Goal: Transaction & Acquisition: Download file/media

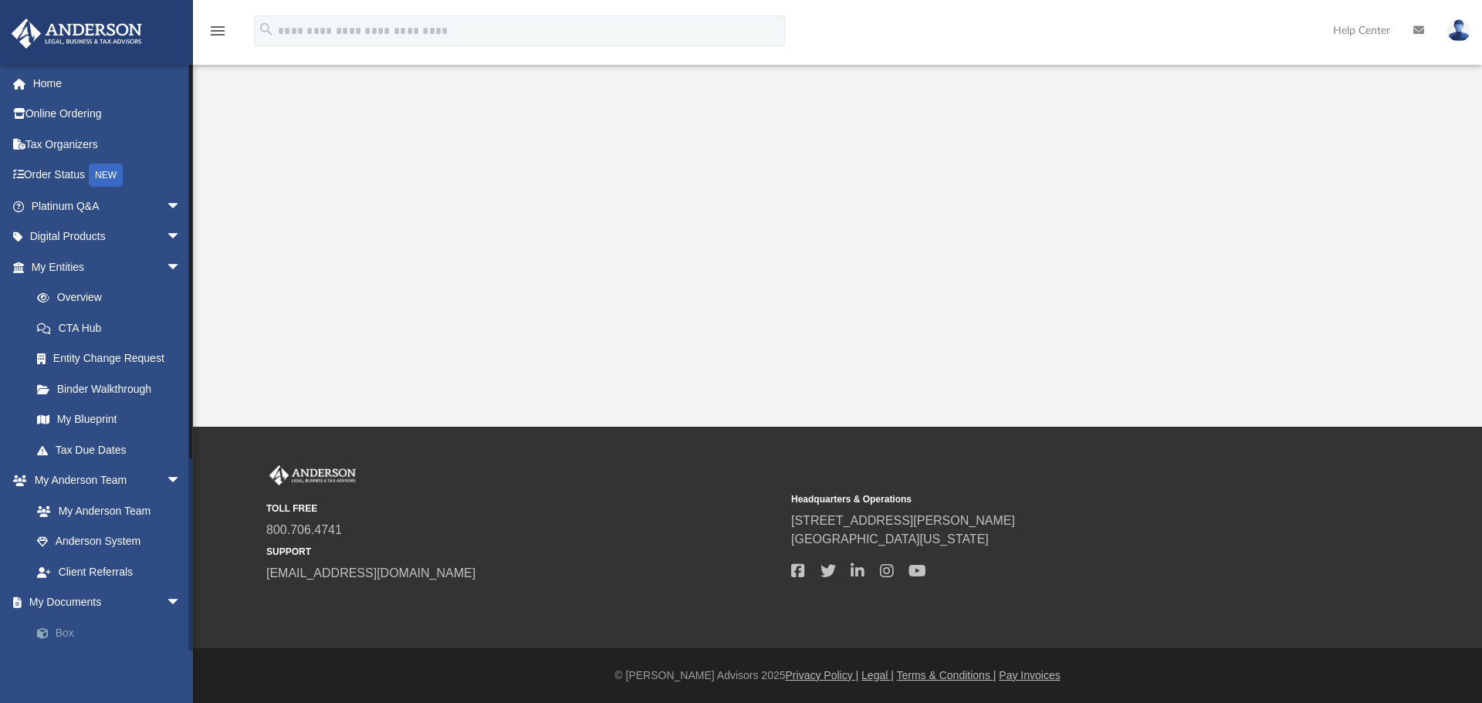
click at [97, 635] on link "Box" at bounding box center [113, 633] width 183 height 31
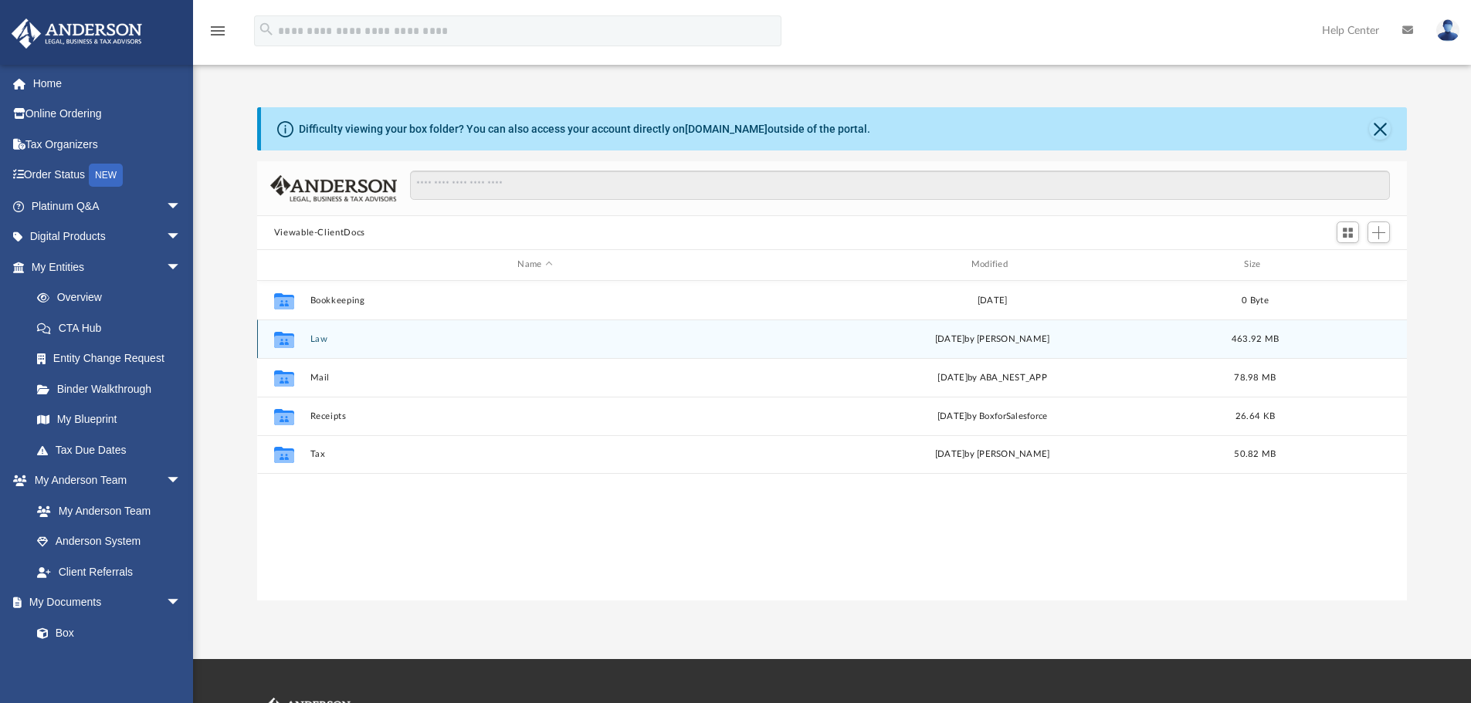
scroll to position [340, 1138]
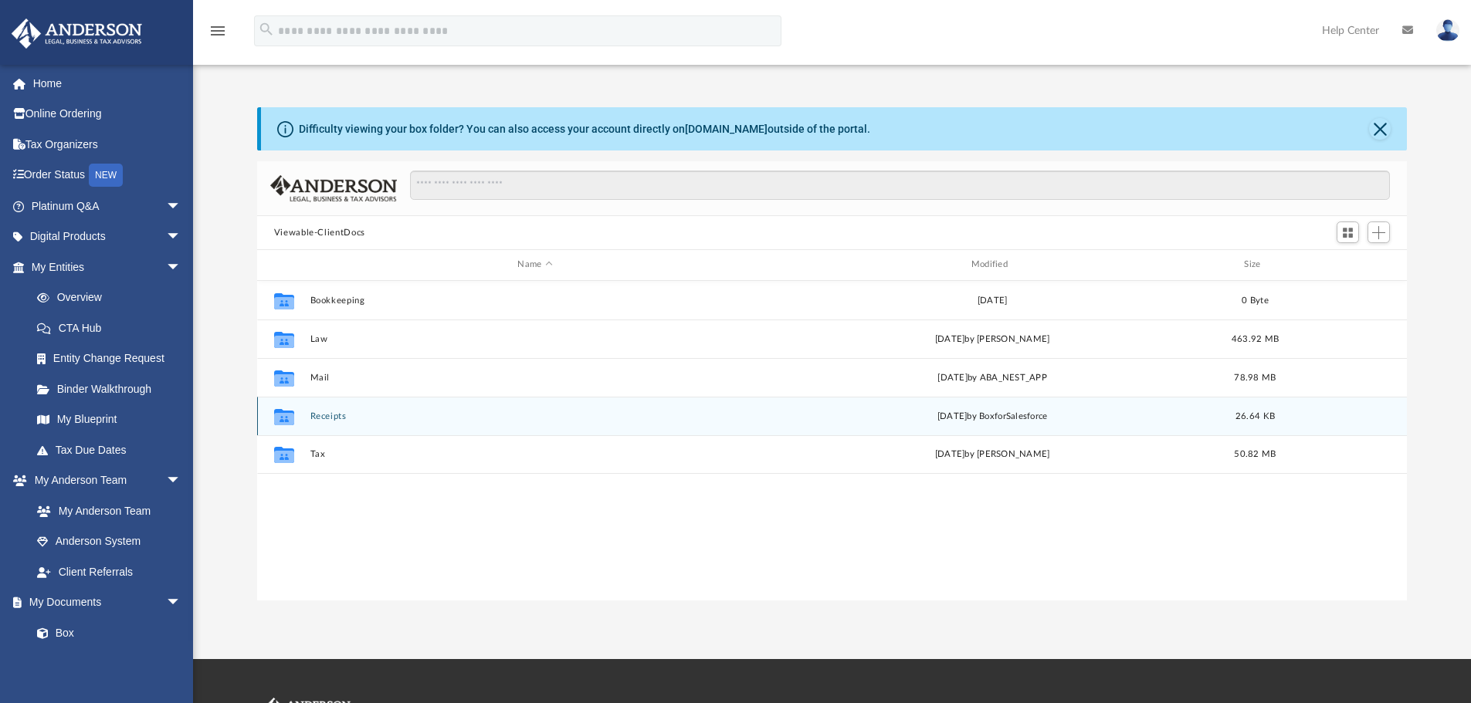
click at [339, 412] on button "Receipts" at bounding box center [535, 417] width 450 height 10
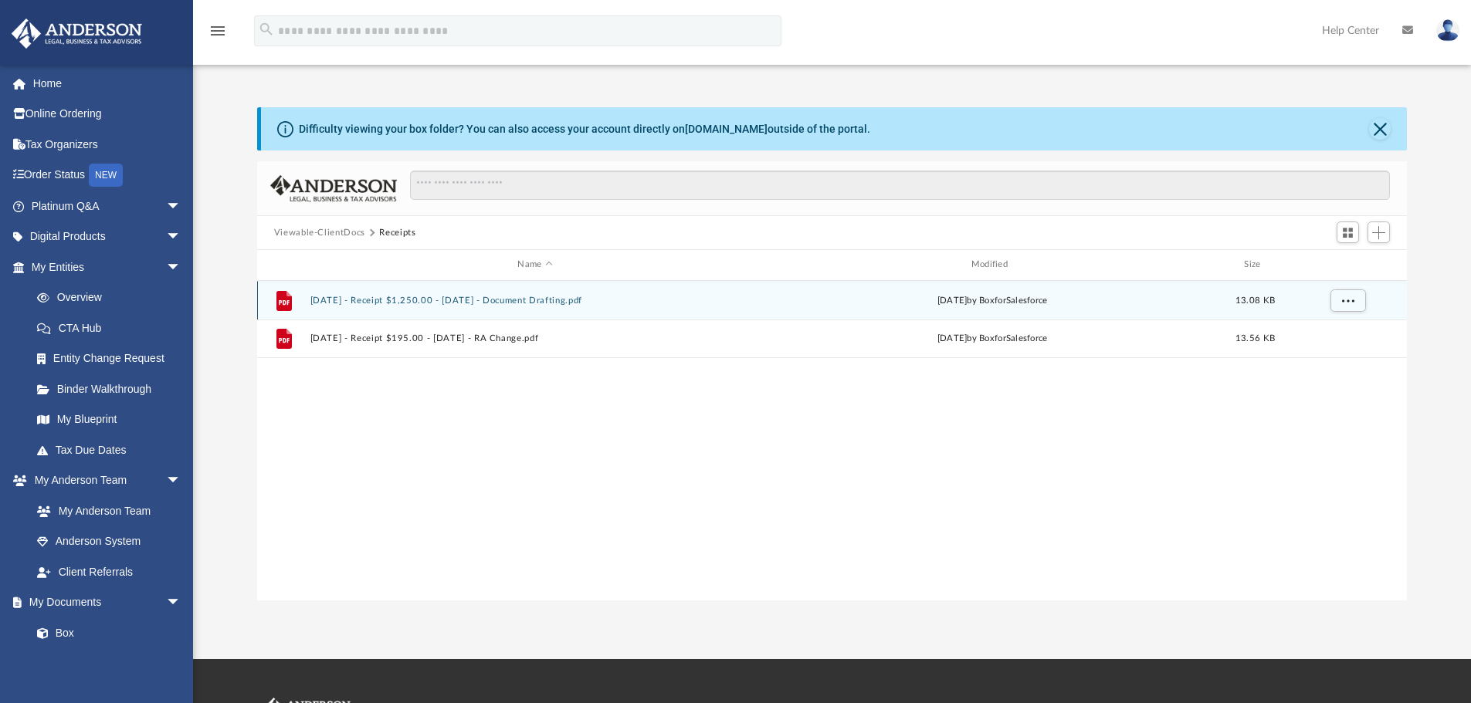
click at [534, 301] on button "[DATE] - Receipt $1,250.00 - [DATE] - Document Drafting.pdf" at bounding box center [535, 301] width 450 height 10
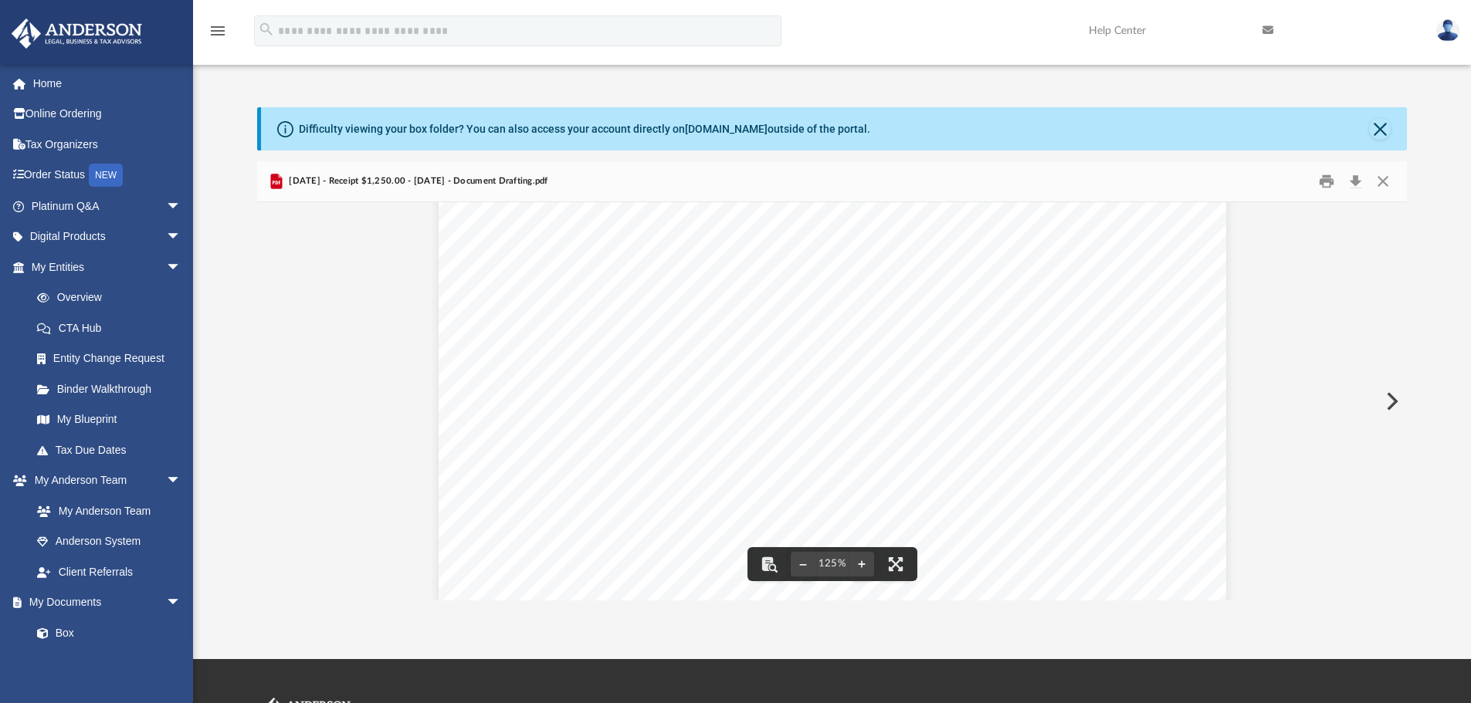
scroll to position [26, 0]
click at [1357, 181] on button "Download" at bounding box center [1355, 182] width 28 height 24
click at [1014, 83] on div "Difficulty viewing your box folder? You can also access your account directly o…" at bounding box center [832, 338] width 1278 height 526
click at [1379, 178] on button "Close" at bounding box center [1383, 182] width 28 height 24
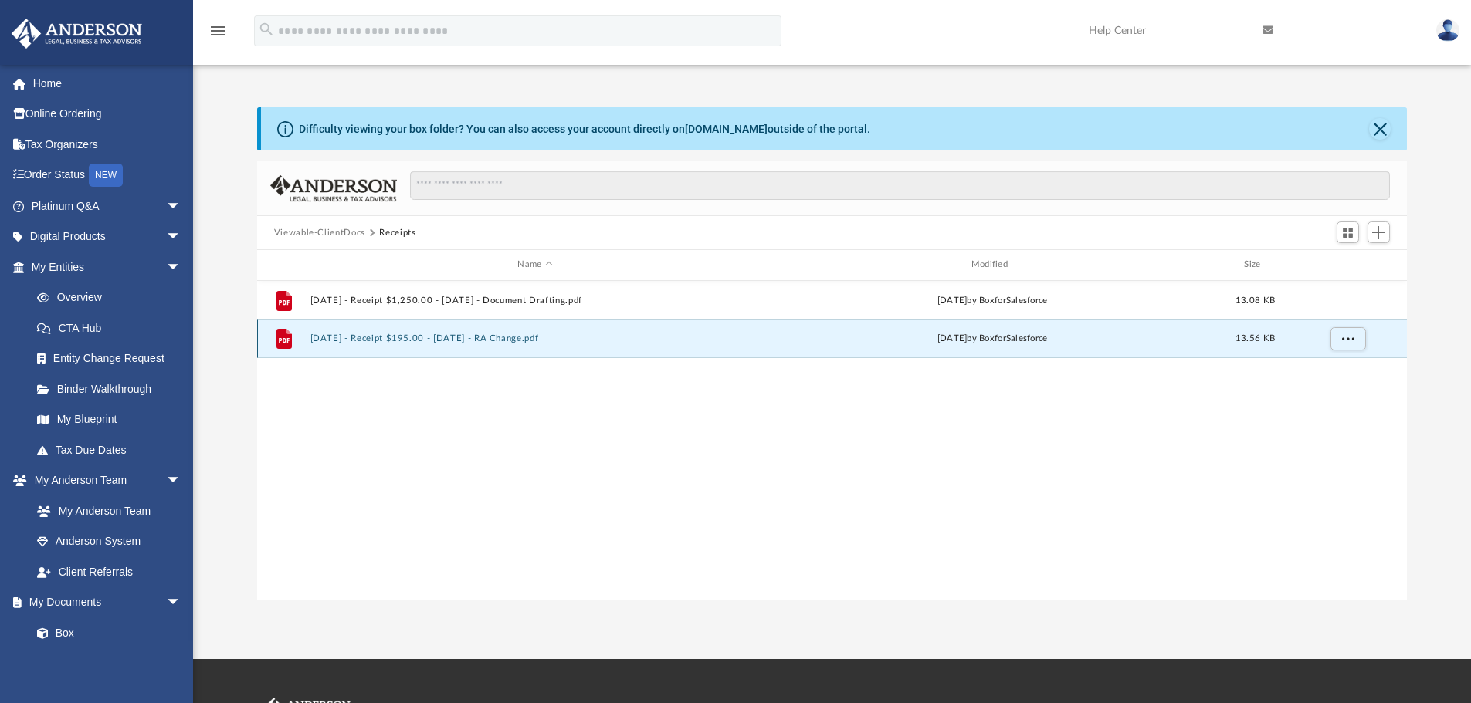
click at [486, 338] on button "[DATE] - Receipt $195.00 - [DATE] - RA Change.pdf" at bounding box center [535, 339] width 450 height 10
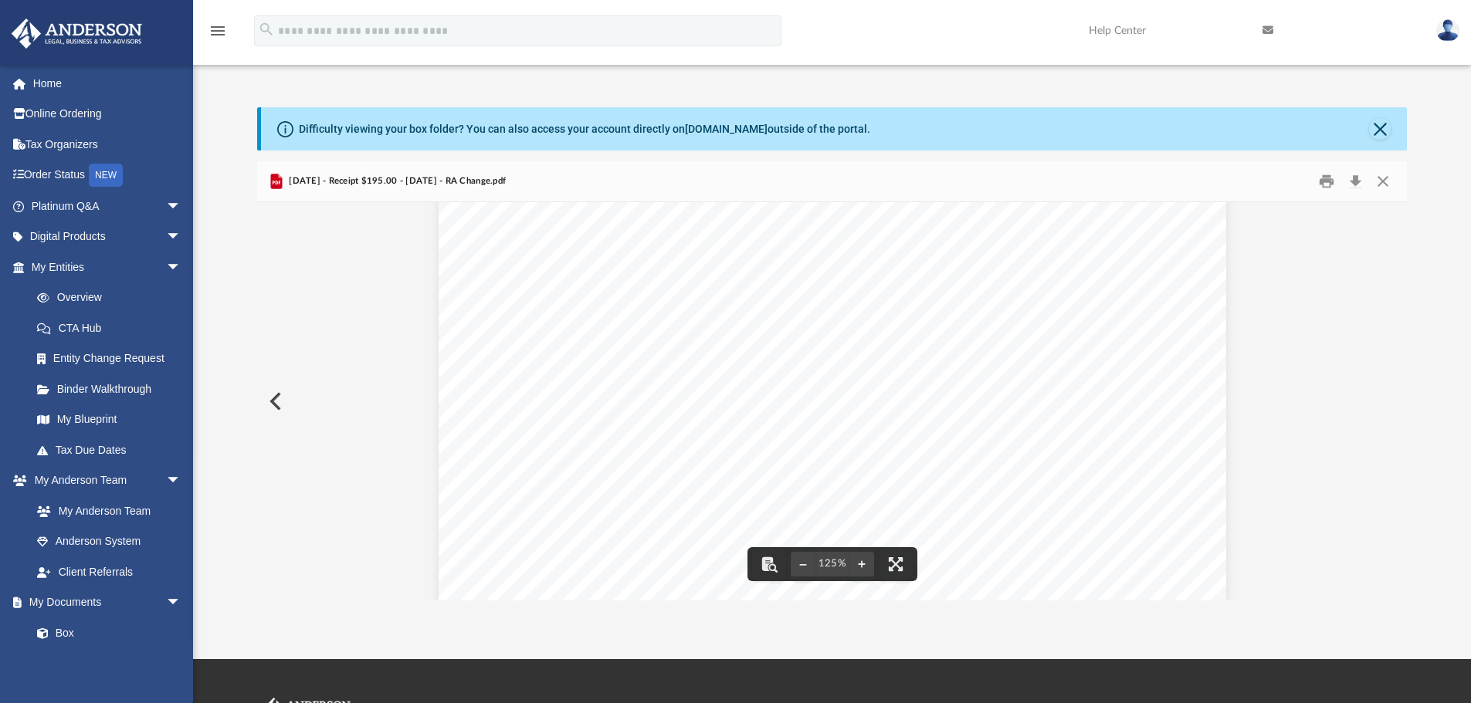
scroll to position [154, 0]
click at [1360, 184] on button "Download" at bounding box center [1355, 182] width 28 height 24
click at [1380, 178] on button "Close" at bounding box center [1383, 182] width 28 height 24
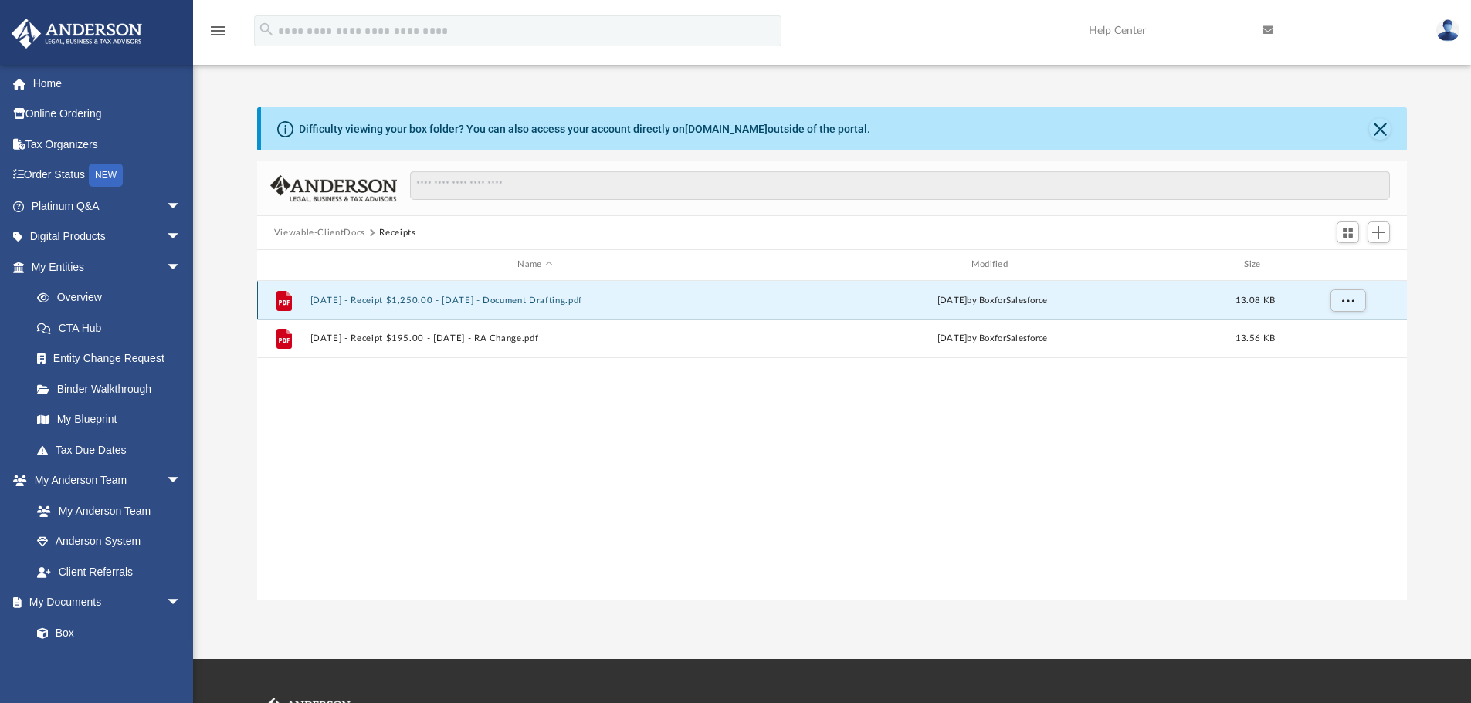
click at [455, 298] on button "[DATE] - Receipt $1,250.00 - [DATE] - Document Drafting.pdf" at bounding box center [535, 301] width 450 height 10
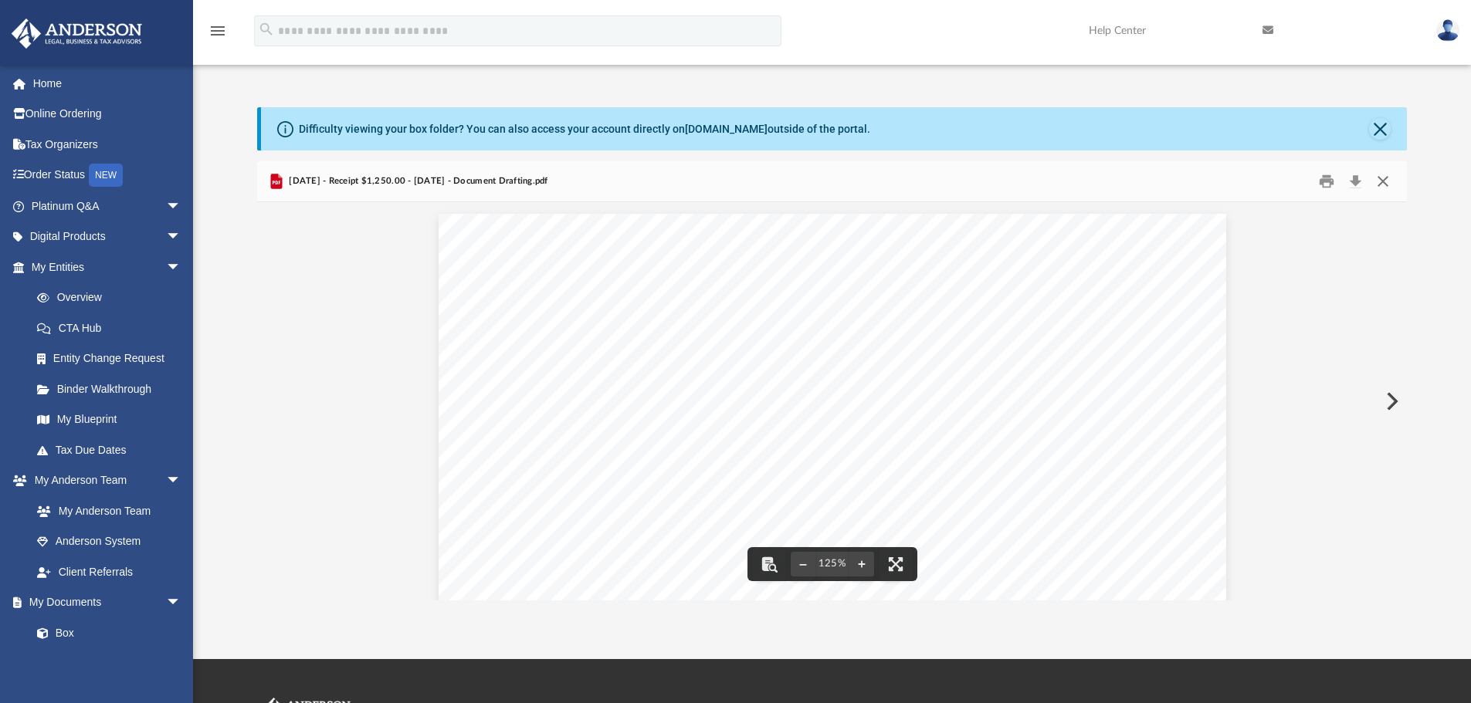
click at [1384, 180] on button "Close" at bounding box center [1383, 182] width 28 height 24
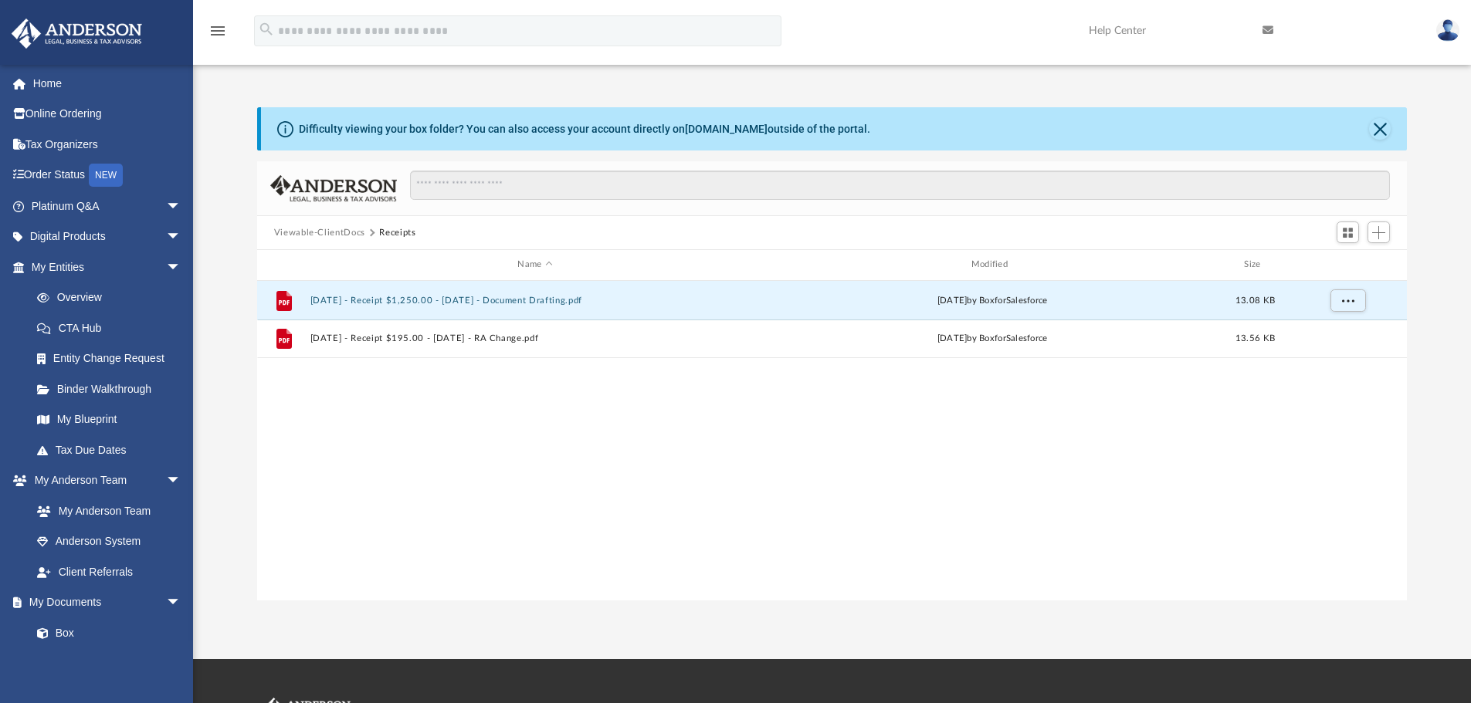
click at [329, 235] on button "Viewable-ClientDocs" at bounding box center [319, 233] width 91 height 14
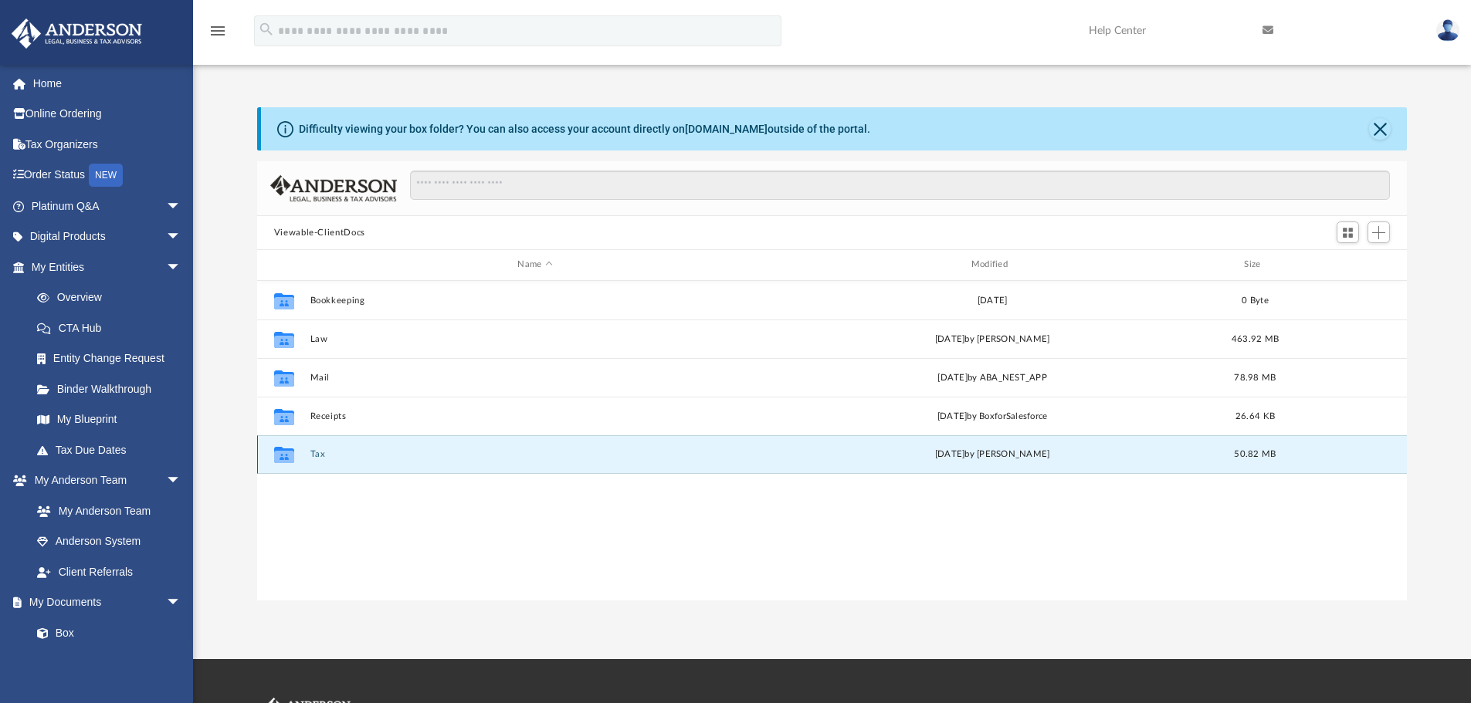
click at [315, 456] on button "Tax" at bounding box center [535, 454] width 450 height 10
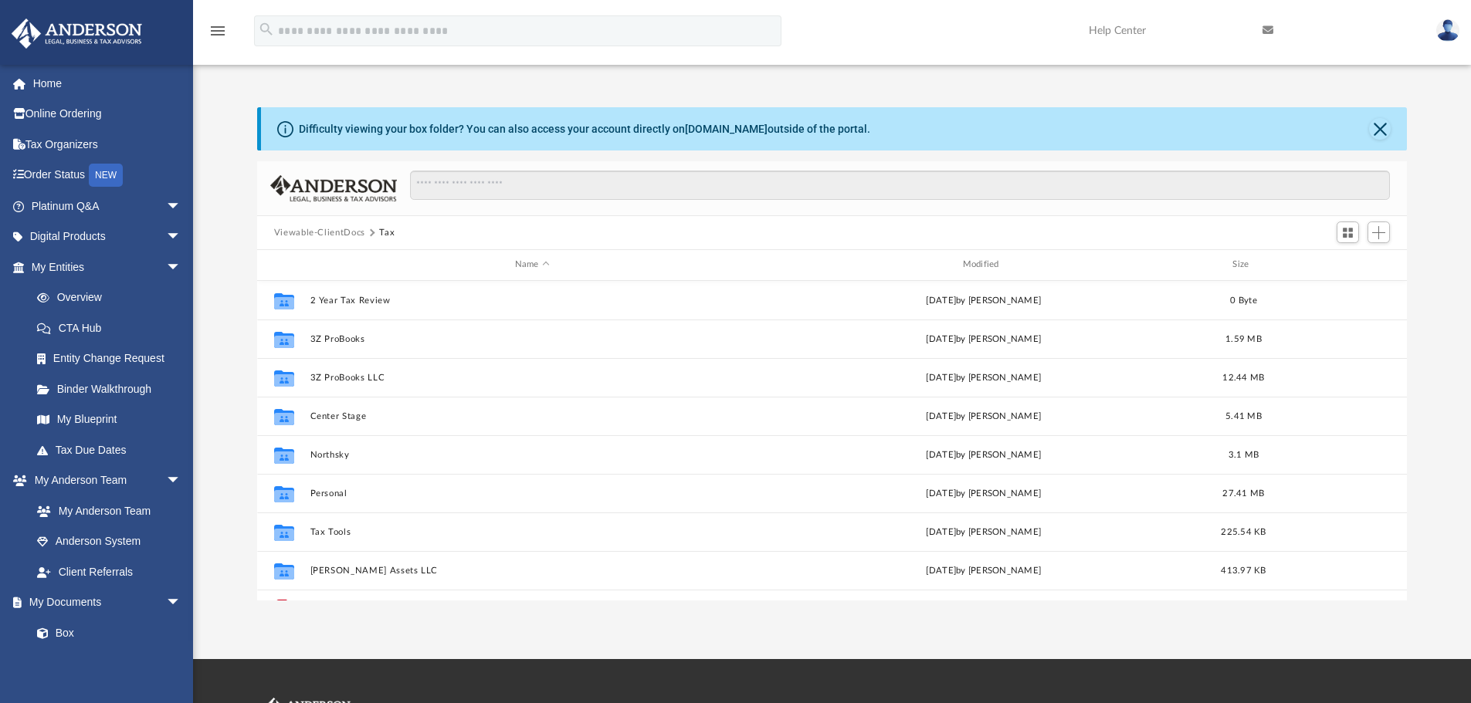
click at [342, 232] on button "Viewable-ClientDocs" at bounding box center [319, 233] width 91 height 14
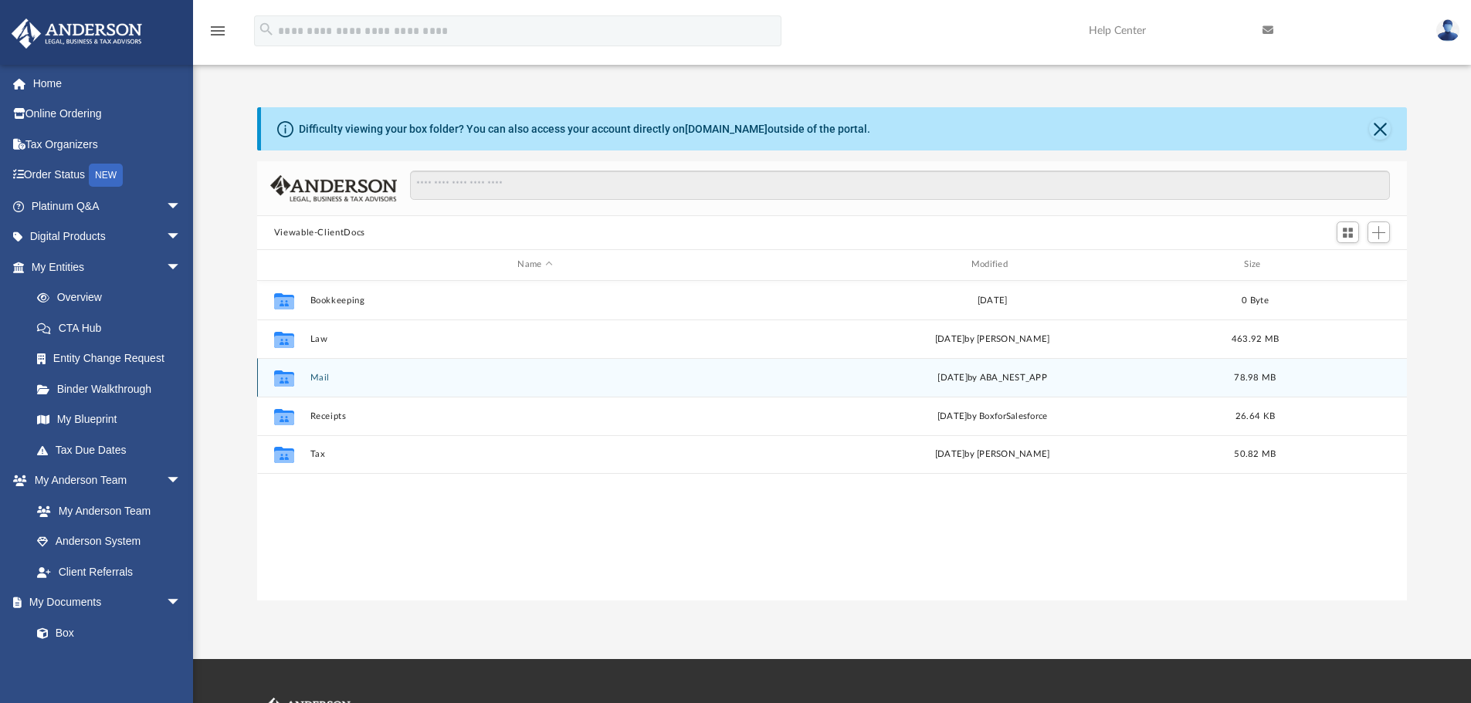
click at [315, 374] on button "Mail" at bounding box center [535, 378] width 450 height 10
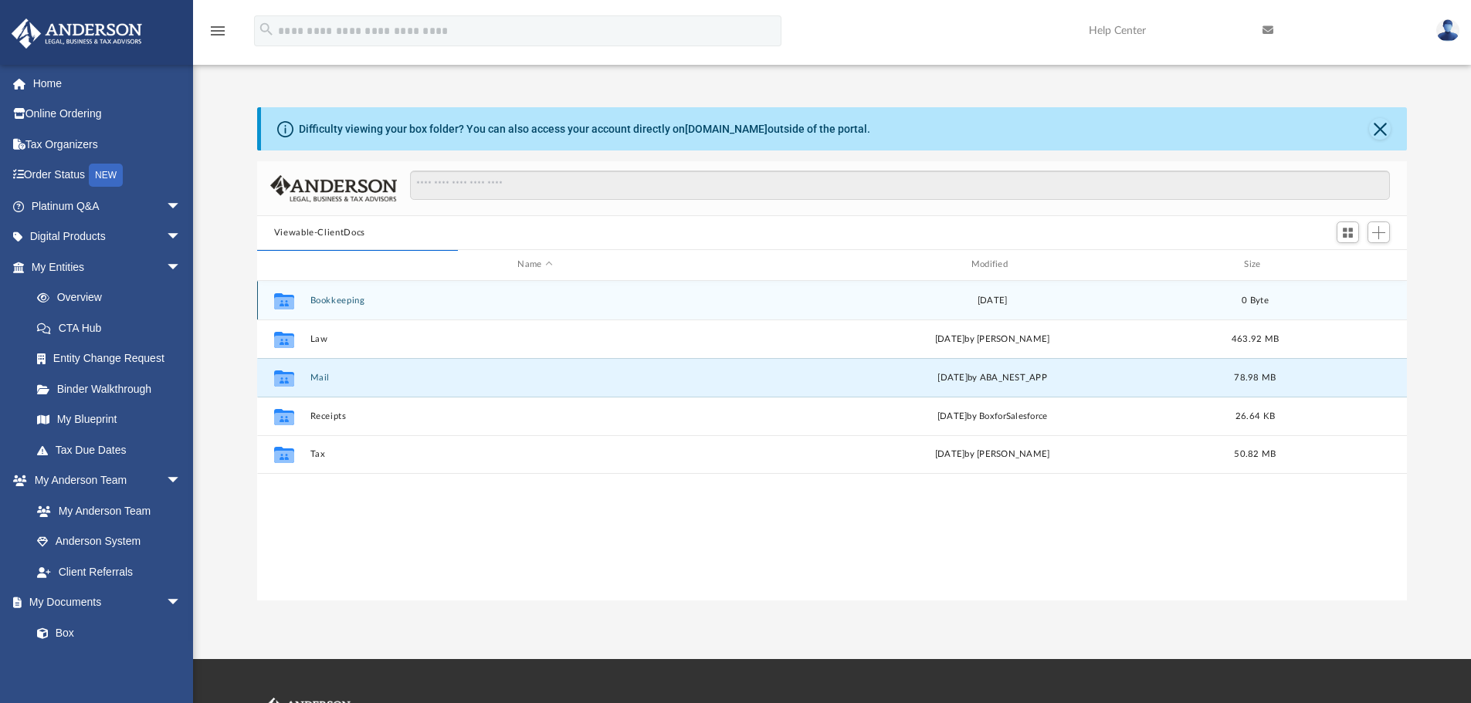
scroll to position [292, 1138]
